Goal: Task Accomplishment & Management: Manage account settings

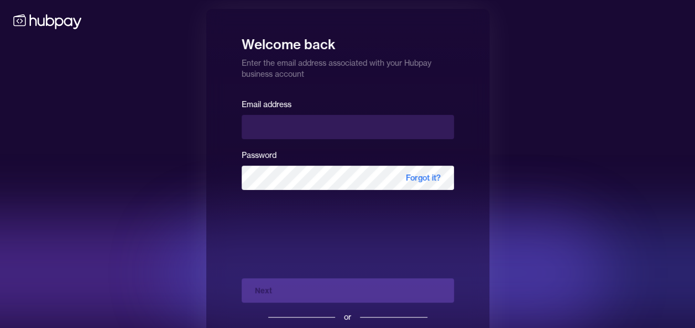
click at [302, 128] on input "email" at bounding box center [347, 127] width 212 height 24
type input "**********"
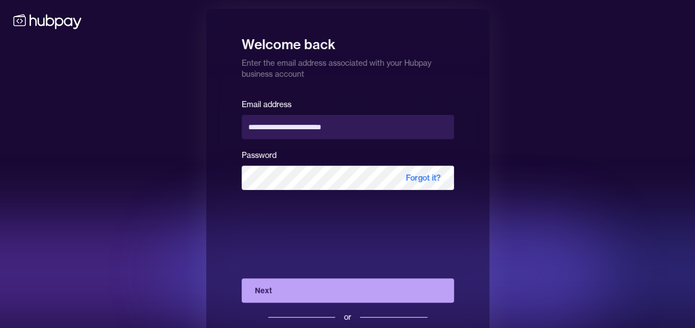
click at [282, 290] on button "Next" at bounding box center [347, 290] width 212 height 24
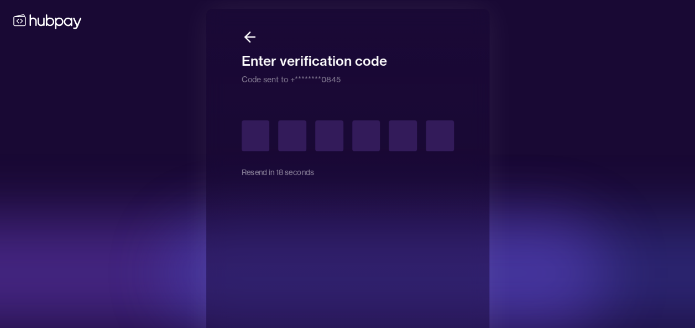
type input "*"
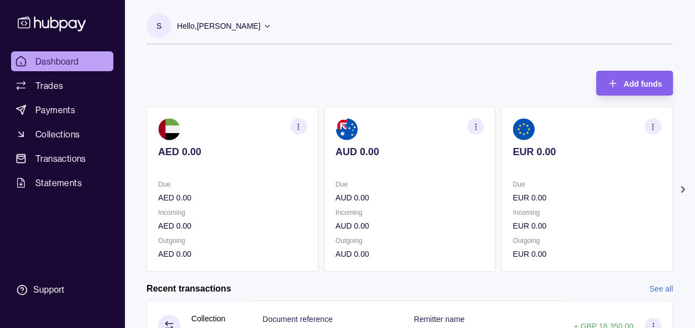
click at [682, 186] on icon at bounding box center [682, 189] width 11 height 11
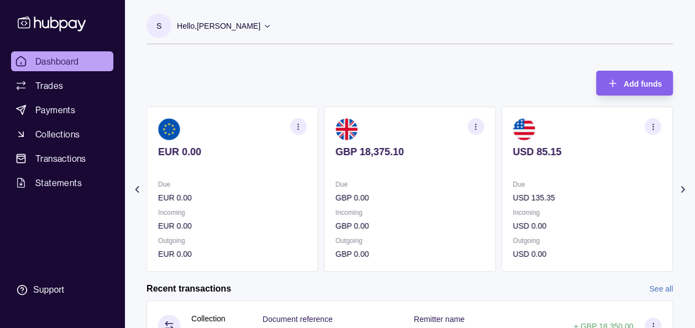
click at [459, 54] on div "S Hello, [PERSON_NAME] Prime Edge Trading FZE Account Terms and conditions Priv…" at bounding box center [409, 34] width 526 height 42
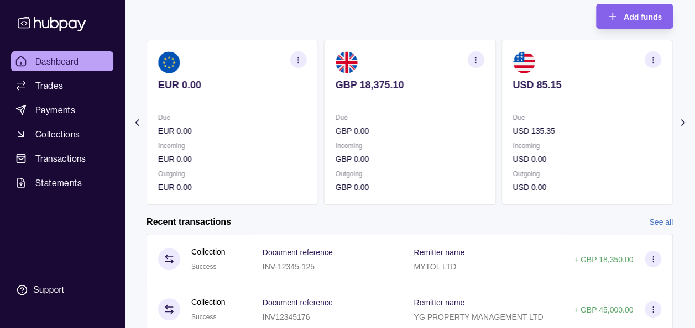
scroll to position [66, 0]
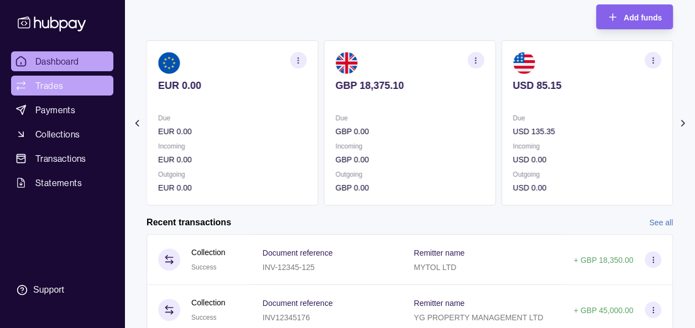
click at [56, 85] on span "Trades" at bounding box center [49, 85] width 28 height 13
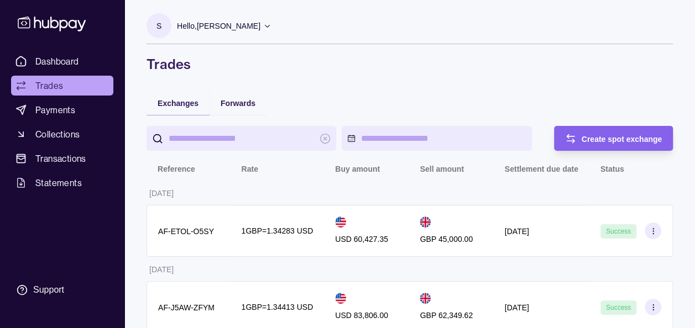
click at [403, 72] on h1 "Trades" at bounding box center [409, 64] width 526 height 18
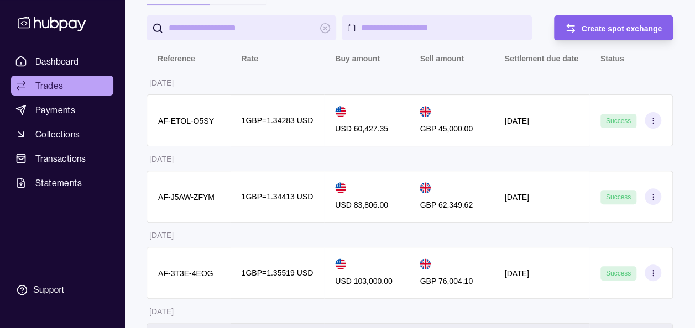
scroll to position [88, 0]
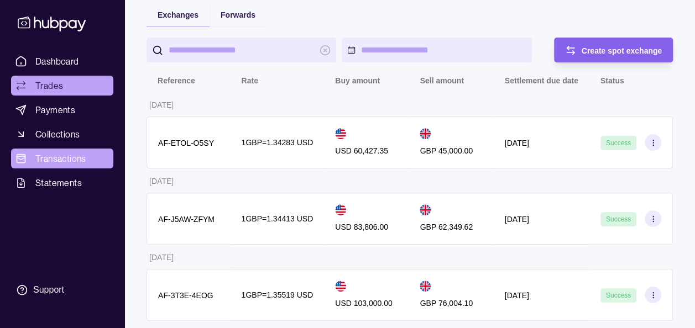
click at [61, 157] on span "Transactions" at bounding box center [60, 158] width 51 height 13
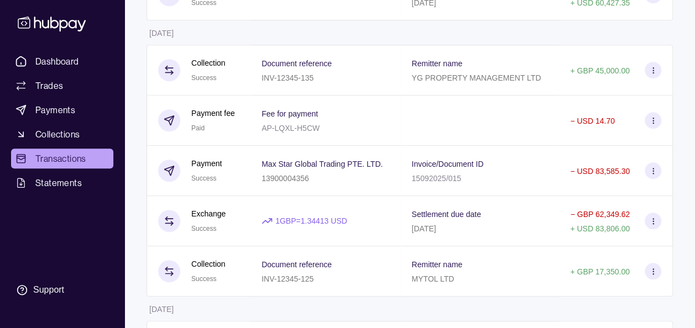
scroll to position [374, 0]
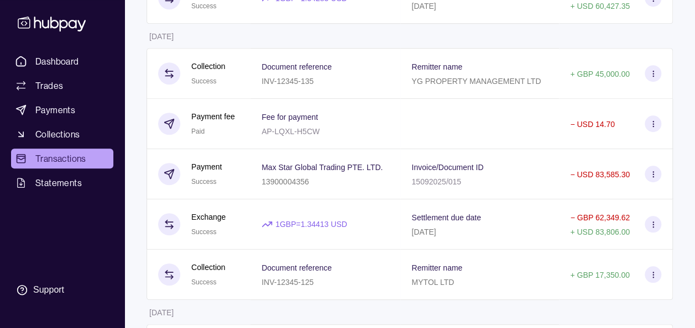
click at [547, 29] on table "Details Amount [DATE] Collection Success Document reference INV-12345-125 Remit…" at bounding box center [409, 299] width 526 height 1105
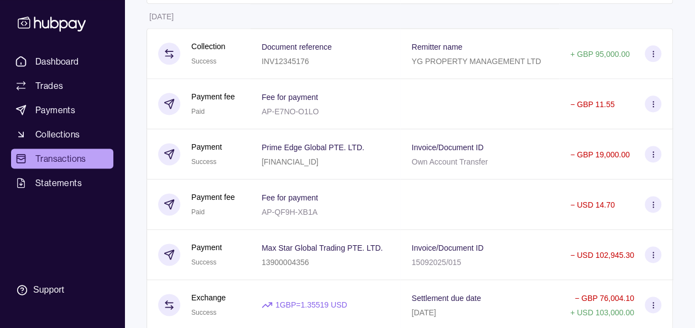
scroll to position [672, 0]
